Goal: Information Seeking & Learning: Learn about a topic

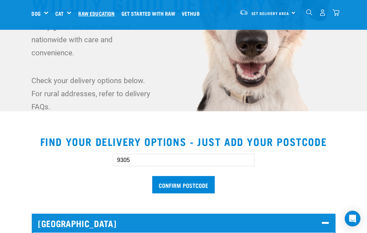
click at [91, 12] on link "Raw Education" at bounding box center [98, 13] width 43 height 26
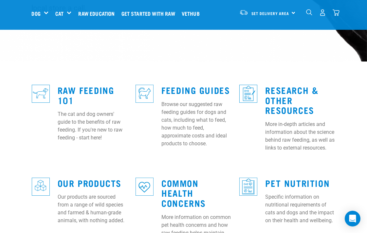
scroll to position [158, 0]
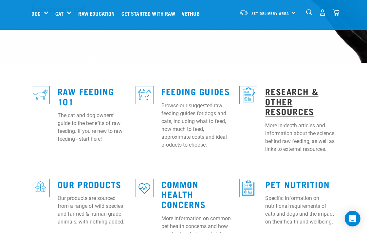
click at [282, 89] on link "Research & Other Resources" at bounding box center [291, 101] width 53 height 25
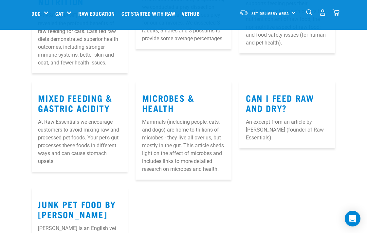
scroll to position [206, 0]
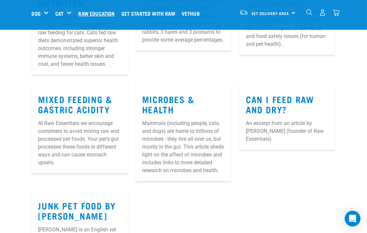
click at [101, 12] on link "Raw Education" at bounding box center [98, 13] width 43 height 26
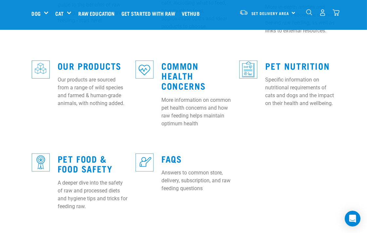
scroll to position [279, 0]
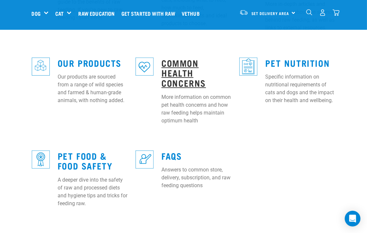
click at [176, 66] on link "Common Health Concerns" at bounding box center [183, 72] width 45 height 25
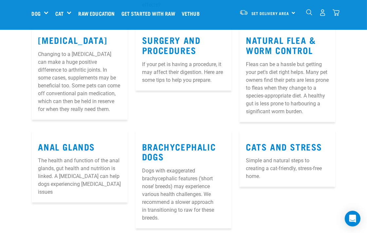
scroll to position [437, 0]
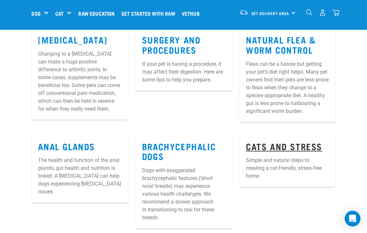
click at [263, 144] on link "Cats and Stress" at bounding box center [284, 146] width 76 height 5
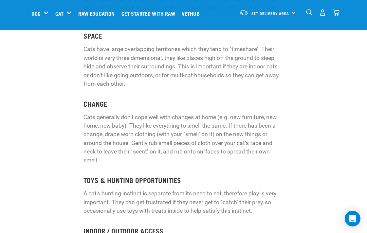
scroll to position [631, 0]
